Goal: Information Seeking & Learning: Learn about a topic

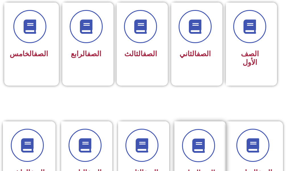
scroll to position [199, 0]
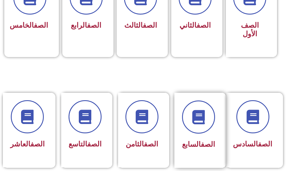
click at [218, 162] on div "الصف السابع" at bounding box center [199, 130] width 48 height 75
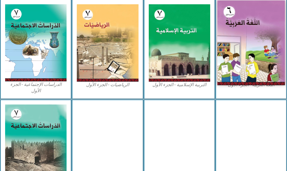
scroll to position [171, 0]
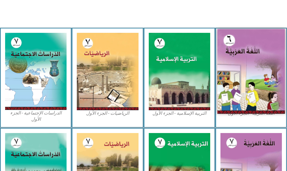
drag, startPoint x: 267, startPoint y: 26, endPoint x: 276, endPoint y: 82, distance: 57.1
click at [276, 82] on div "الصّف السابع اللغة العربية - الجزء الأول​ التربية [DEMOGRAPHIC_DATA] - الجزء ال…" at bounding box center [143, 97] width 287 height 459
click at [248, 63] on img at bounding box center [252, 71] width 68 height 85
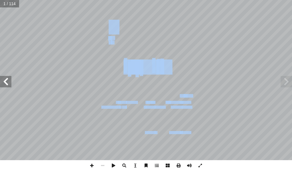
click at [9, 85] on span at bounding box center [5, 81] width 11 height 11
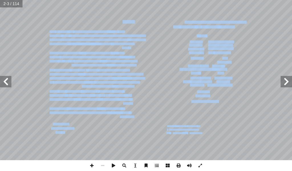
click at [6, 84] on span at bounding box center [5, 81] width 11 height 11
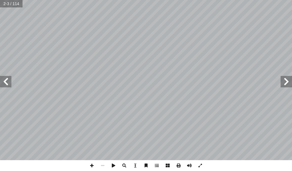
click at [5, 82] on span at bounding box center [5, 81] width 11 height 11
click at [3, 83] on span at bounding box center [5, 81] width 11 height 11
click at [3, 84] on span at bounding box center [5, 81] width 11 height 11
click at [2, 81] on span at bounding box center [5, 81] width 11 height 11
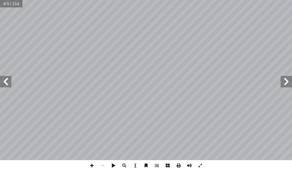
click at [3, 81] on span at bounding box center [5, 81] width 11 height 11
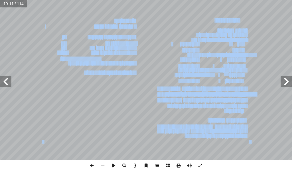
click at [6, 81] on span at bounding box center [5, 81] width 11 height 11
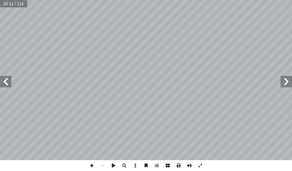
click at [7, 81] on span at bounding box center [5, 81] width 11 height 11
click at [7, 82] on span at bounding box center [5, 81] width 11 height 11
click at [7, 85] on span at bounding box center [5, 81] width 11 height 11
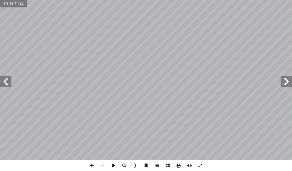
click at [7, 84] on span at bounding box center [5, 81] width 11 height 11
click at [8, 82] on span at bounding box center [5, 81] width 11 height 11
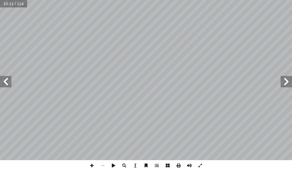
click at [8, 83] on span at bounding box center [5, 81] width 11 height 11
click at [8, 82] on span at bounding box center [5, 81] width 11 height 11
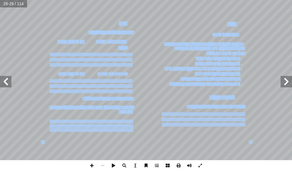
click at [9, 81] on span at bounding box center [5, 81] width 11 height 11
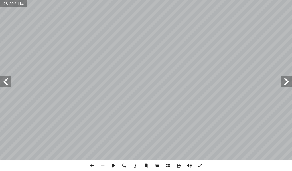
click at [9, 81] on span at bounding box center [5, 81] width 11 height 11
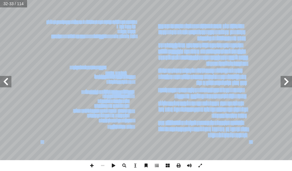
click at [9, 81] on span at bounding box center [5, 81] width 11 height 11
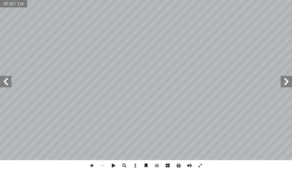
click at [9, 81] on span at bounding box center [5, 81] width 11 height 11
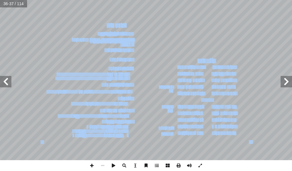
click at [9, 81] on span at bounding box center [5, 81] width 11 height 11
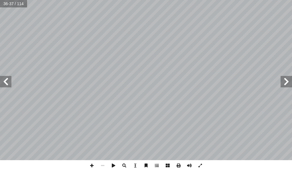
click at [9, 81] on span at bounding box center [5, 81] width 11 height 11
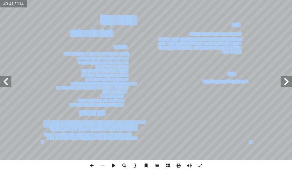
click at [9, 78] on span at bounding box center [5, 81] width 11 height 11
click at [7, 82] on span at bounding box center [5, 81] width 11 height 11
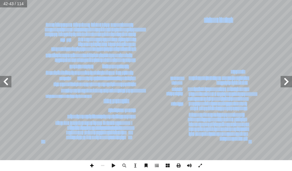
click at [91, 165] on span at bounding box center [91, 165] width 11 height 11
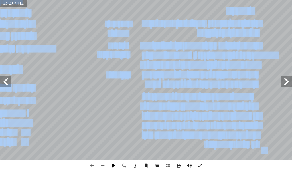
click at [116, 167] on span at bounding box center [113, 165] width 11 height 11
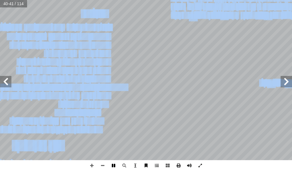
click at [115, 165] on span at bounding box center [113, 165] width 11 height 11
click at [8, 83] on span at bounding box center [5, 81] width 11 height 11
